Goal: Task Accomplishment & Management: Manage account settings

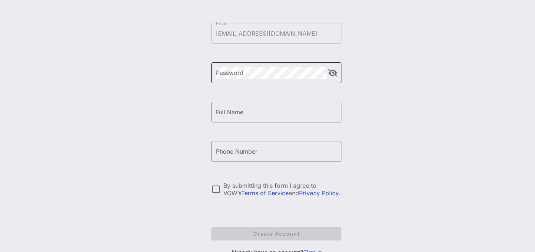
scroll to position [86, 0]
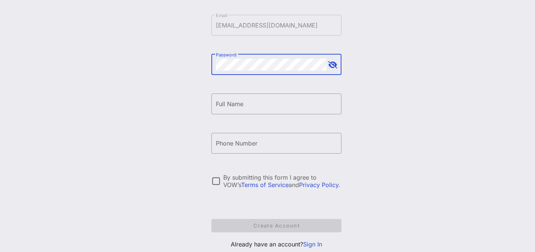
click at [163, 105] on div "Create your VOW Pro Account ​ Email [EMAIL_ADDRESS][DOMAIN_NAME] ​ Password ​ F…" at bounding box center [276, 94] width 517 height 360
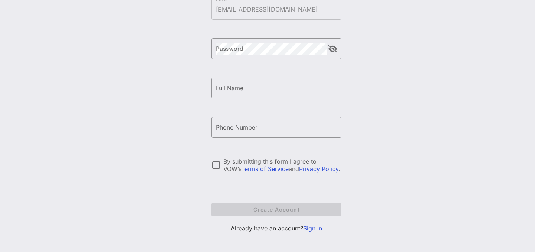
scroll to position [108, 0]
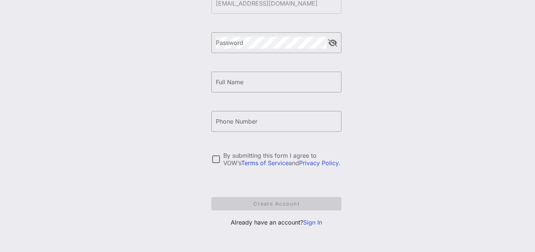
click at [316, 220] on link "Sign In" at bounding box center [312, 222] width 19 height 7
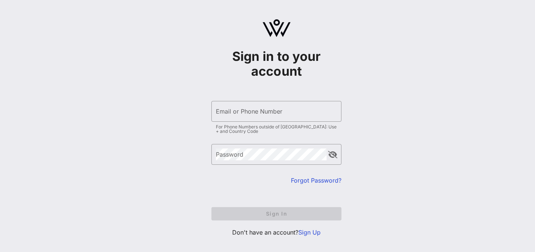
type input "[EMAIL_ADDRESS][DOMAIN_NAME]"
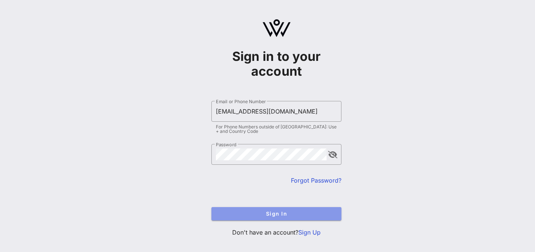
click at [271, 211] on span "Sign In" at bounding box center [276, 214] width 118 height 6
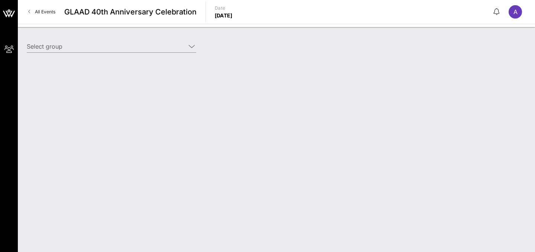
type input "[PERSON_NAME] (A Getty) [[PERSON_NAME], [EMAIL_ADDRESS][DOMAIN_NAME]]"
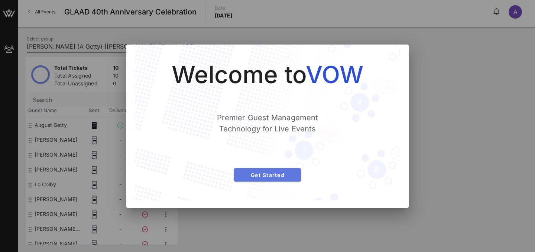
click at [284, 175] on span "Get Started" at bounding box center [267, 175] width 55 height 6
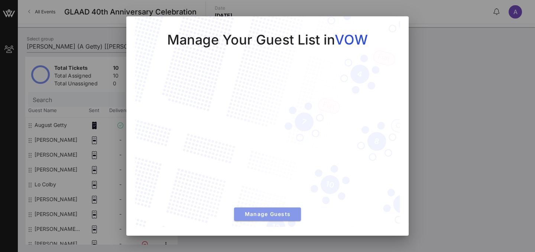
click at [278, 216] on span "Manage Guests" at bounding box center [267, 214] width 55 height 6
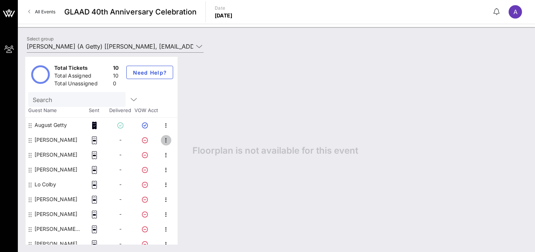
click at [168, 138] on icon "button" at bounding box center [166, 140] width 9 height 9
click at [182, 140] on div "Edit" at bounding box center [192, 143] width 31 height 6
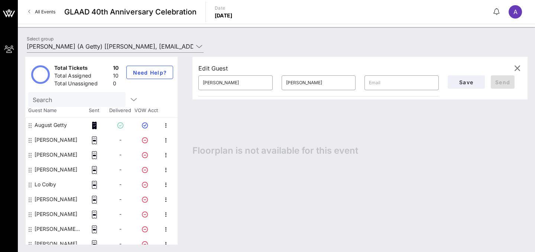
scroll to position [21, 0]
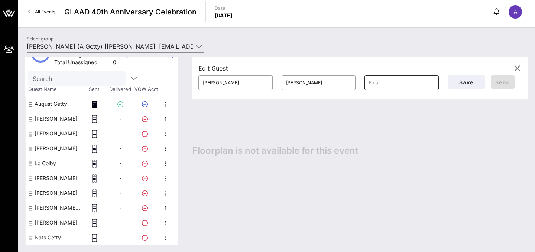
click at [393, 84] on input "text" at bounding box center [401, 83] width 65 height 12
paste input "[PERSON_NAME][EMAIL_ADDRESS][PERSON_NAME][DOMAIN_NAME]"
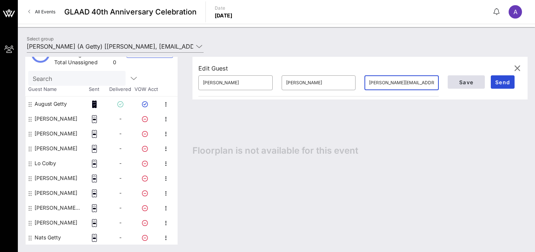
type input "[PERSON_NAME][EMAIL_ADDRESS][PERSON_NAME][DOMAIN_NAME]"
click at [469, 83] on span "Save" at bounding box center [465, 82] width 25 height 6
